Goal: Task Accomplishment & Management: Use online tool/utility

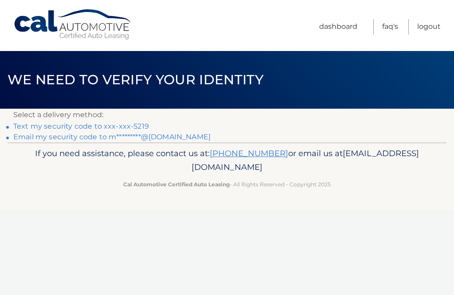
click at [71, 125] on link "Text my security code to xxx-xxx-5219" at bounding box center [81, 126] width 136 height 8
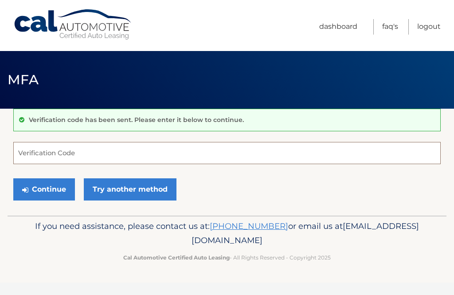
click at [34, 155] on input "Verification Code" at bounding box center [227, 153] width 428 height 22
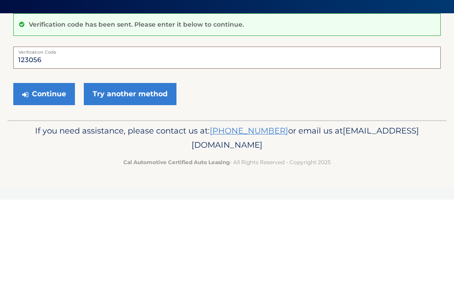
type input "123056"
click at [59, 178] on button "Continue" at bounding box center [44, 189] width 62 height 22
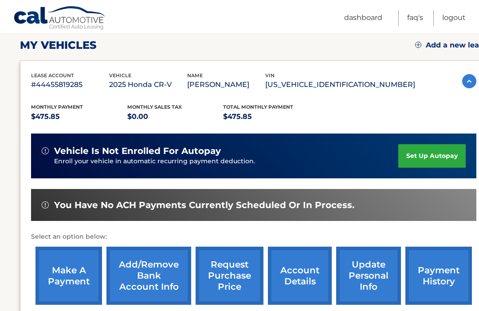
scroll to position [124, 0]
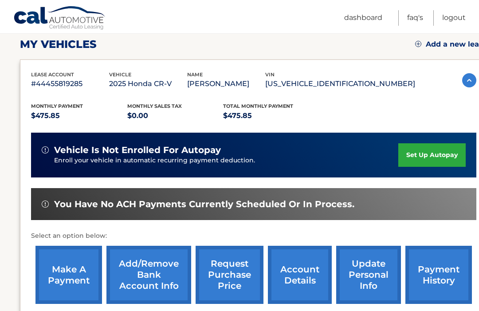
click at [63, 275] on link "make a payment" at bounding box center [68, 275] width 67 height 58
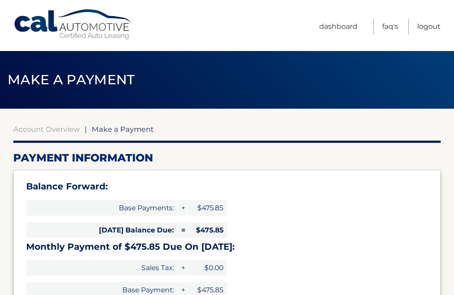
select select "Njc2MjQzYWYtY2VmOS00YzY4LTk2MmYtYjdmMGE0ODY5OGY5"
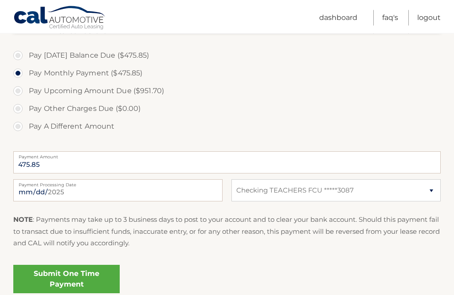
scroll to position [310, 0]
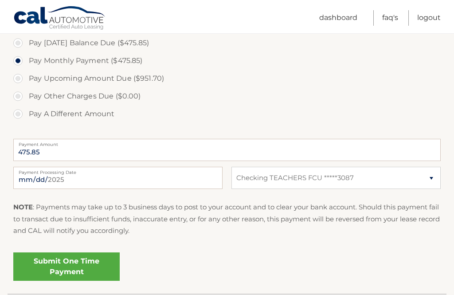
click at [73, 264] on link "Submit One Time Payment" at bounding box center [66, 266] width 106 height 28
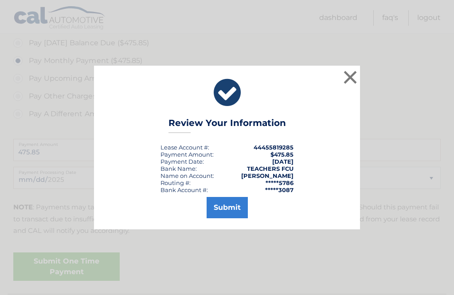
click at [226, 218] on button "Submit" at bounding box center [227, 207] width 41 height 21
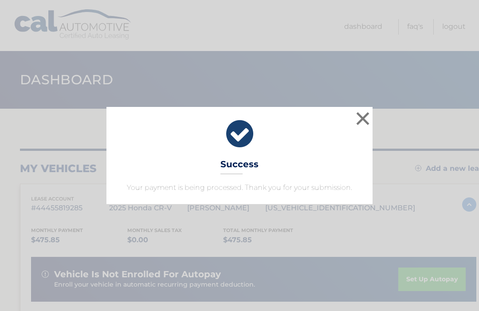
click at [364, 118] on button "×" at bounding box center [363, 119] width 18 height 18
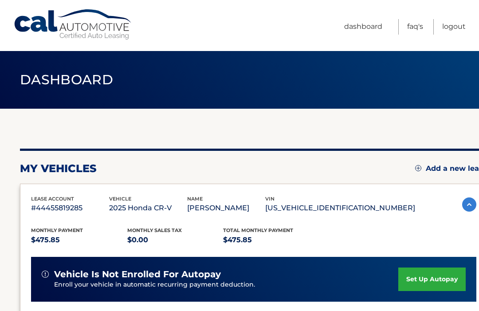
click at [453, 31] on link "Logout" at bounding box center [454, 27] width 24 height 16
